Goal: Connect with others: Participate in discussion

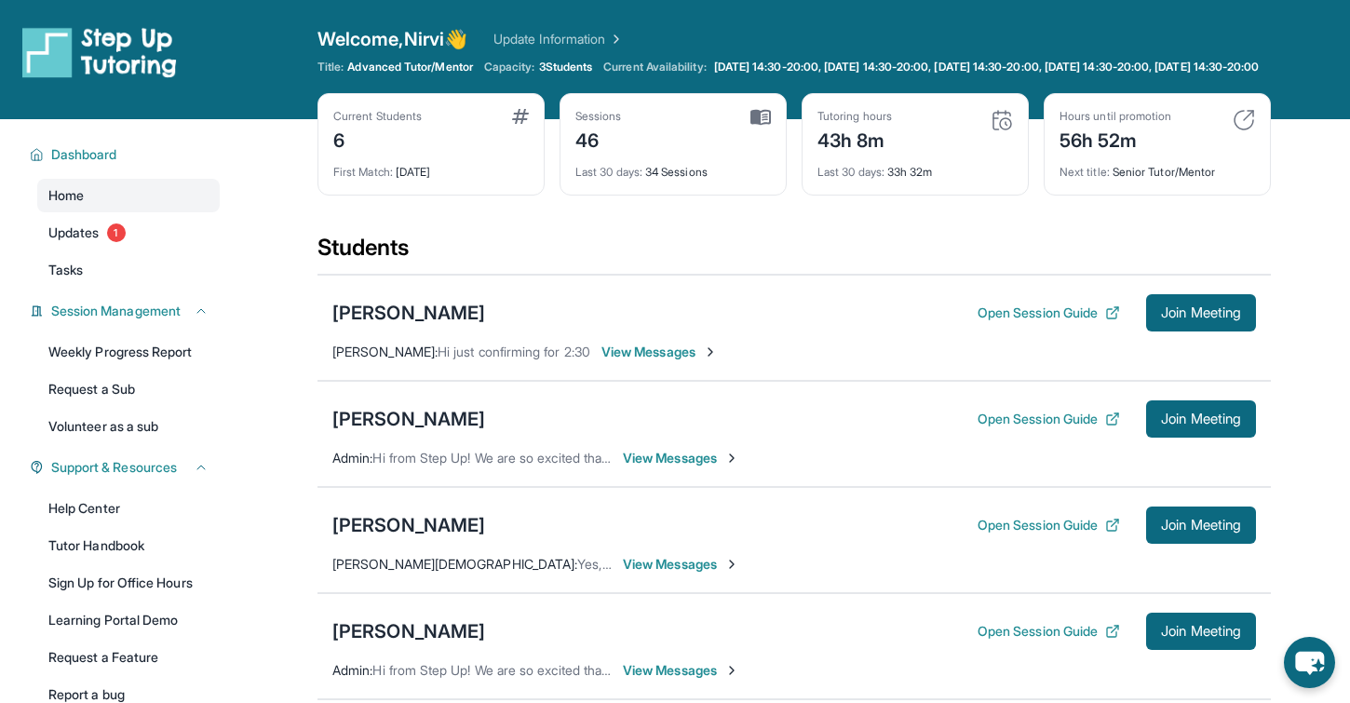
scroll to position [291, 0]
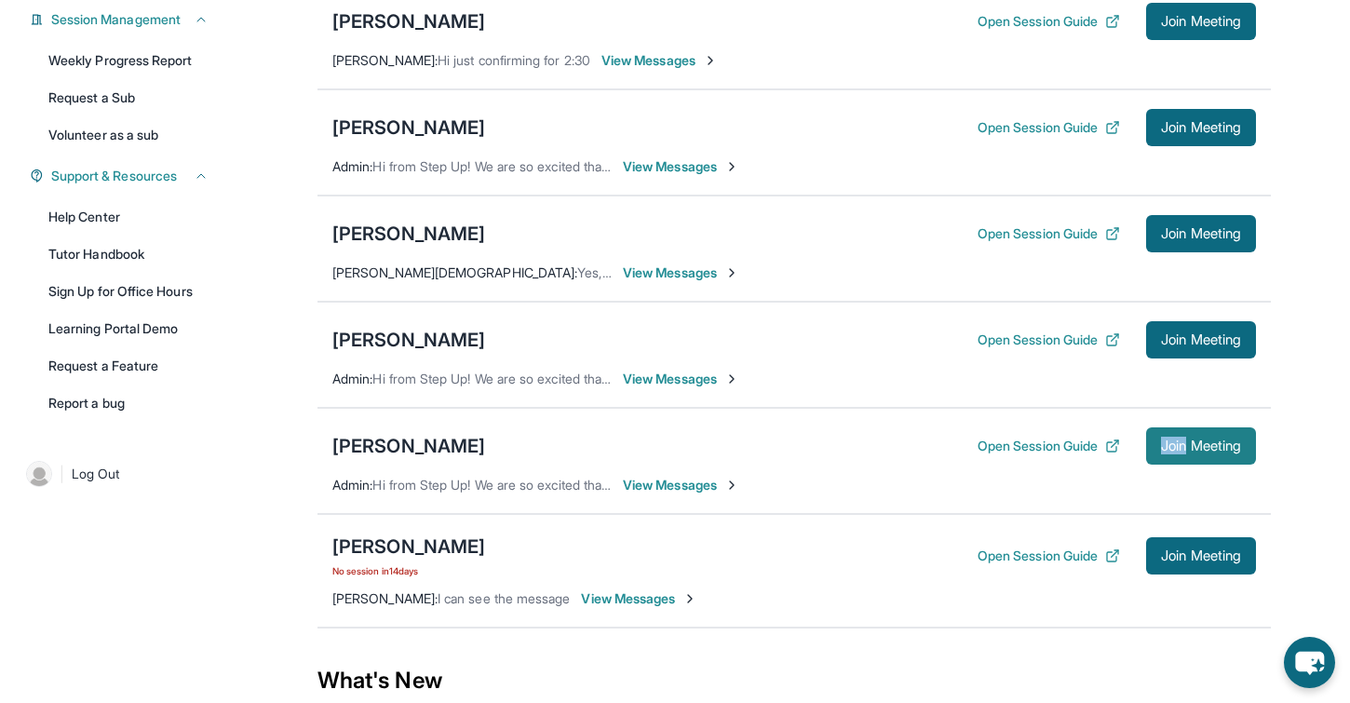
click at [1182, 452] on span "Join Meeting" at bounding box center [1201, 445] width 80 height 11
